Goal: Transaction & Acquisition: Book appointment/travel/reservation

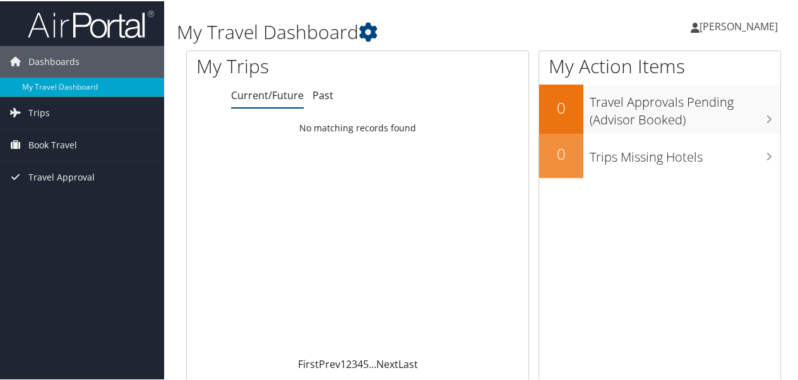
click at [31, 112] on span "Trips" at bounding box center [38, 112] width 21 height 32
click at [44, 195] on span "Book Travel" at bounding box center [52, 201] width 49 height 32
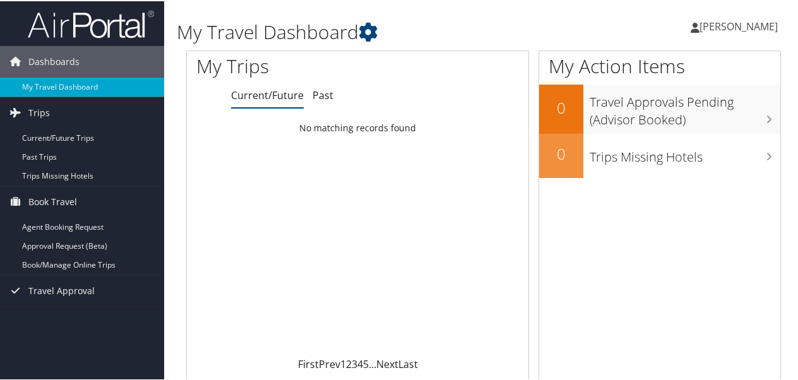
click at [56, 260] on link "Book/Manage Online Trips" at bounding box center [82, 263] width 164 height 19
